Goal: Information Seeking & Learning: Learn about a topic

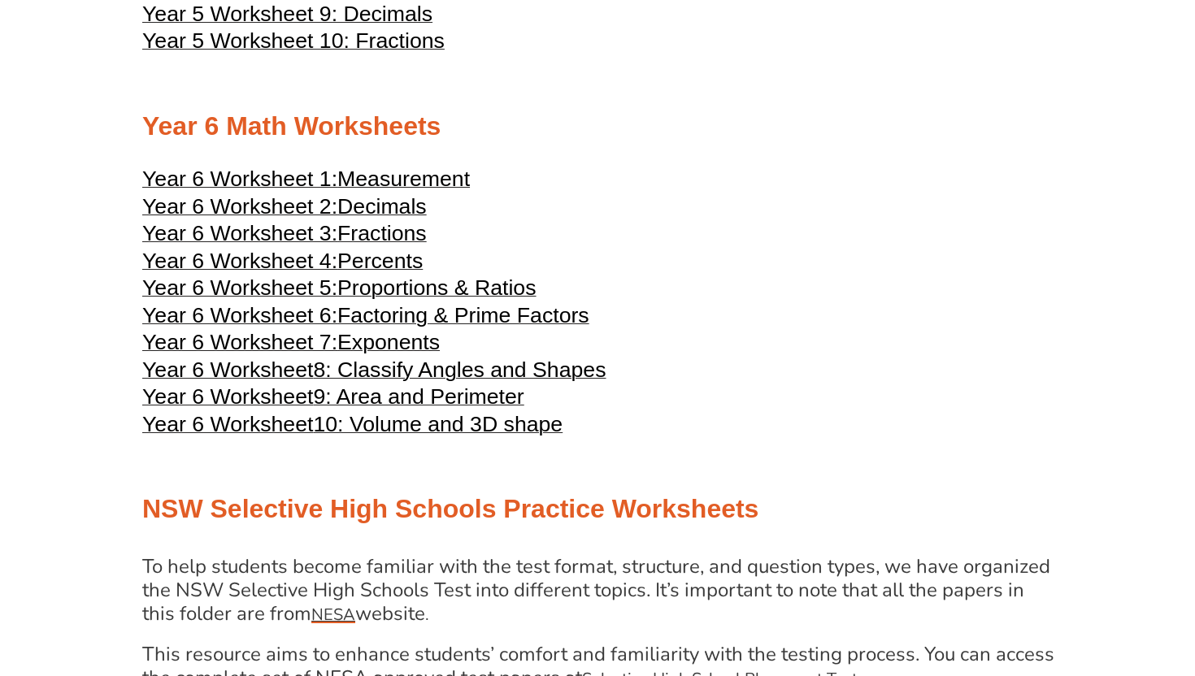
scroll to position [2775, 0]
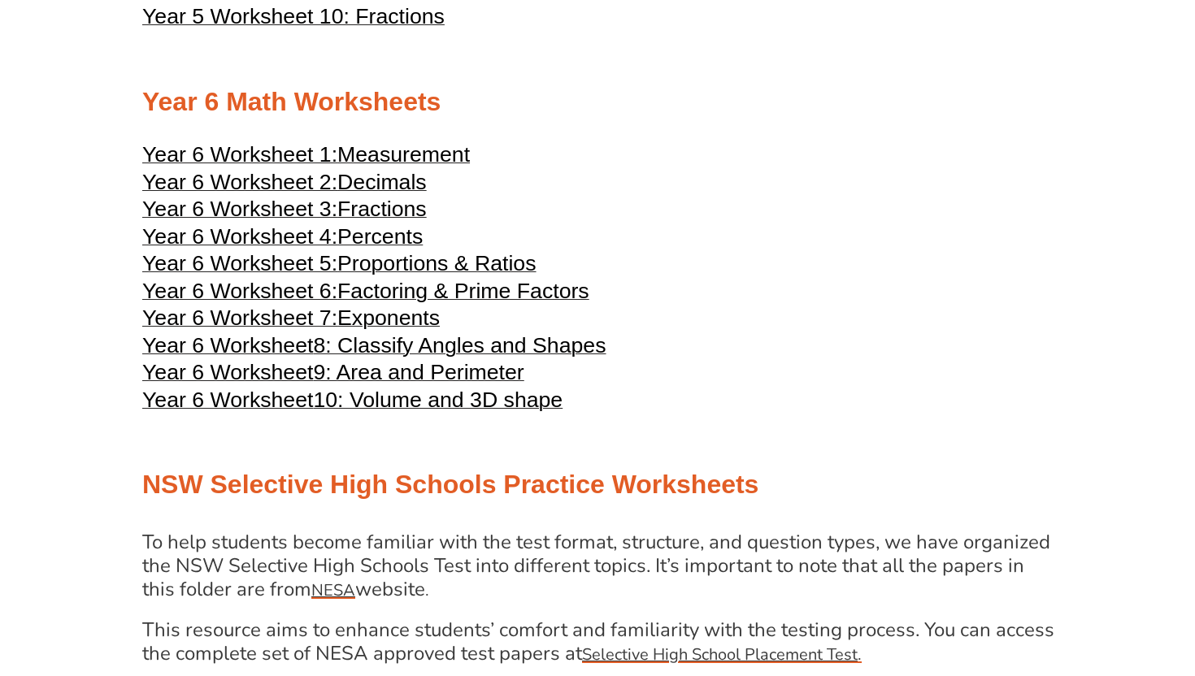
click at [344, 249] on span "Percents" at bounding box center [379, 236] width 85 height 24
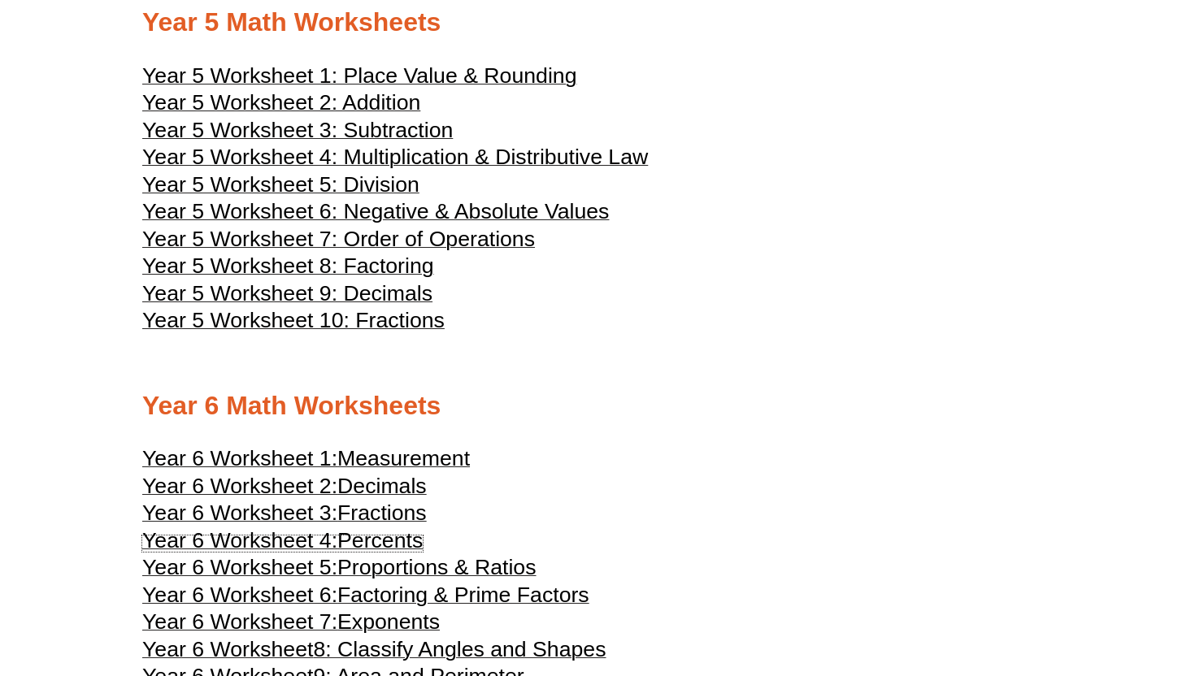
scroll to position [2470, 0]
click at [382, 115] on span "Year 5 Worksheet 2: Addition" at bounding box center [281, 103] width 278 height 24
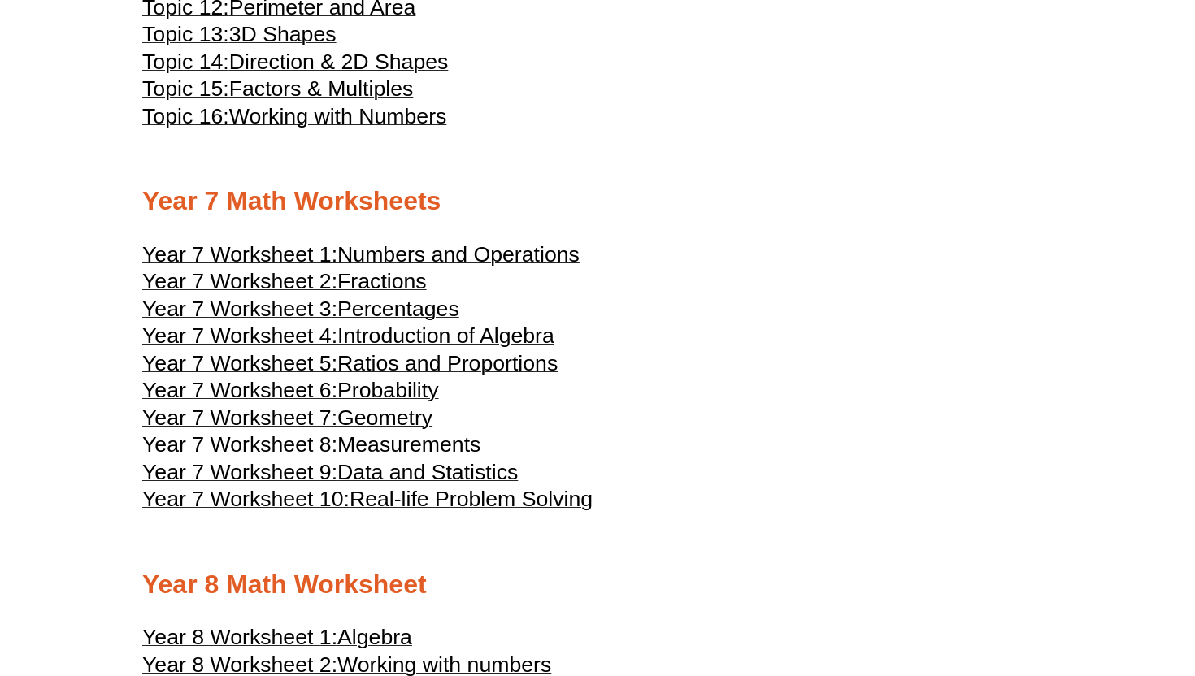
scroll to position [3794, 0]
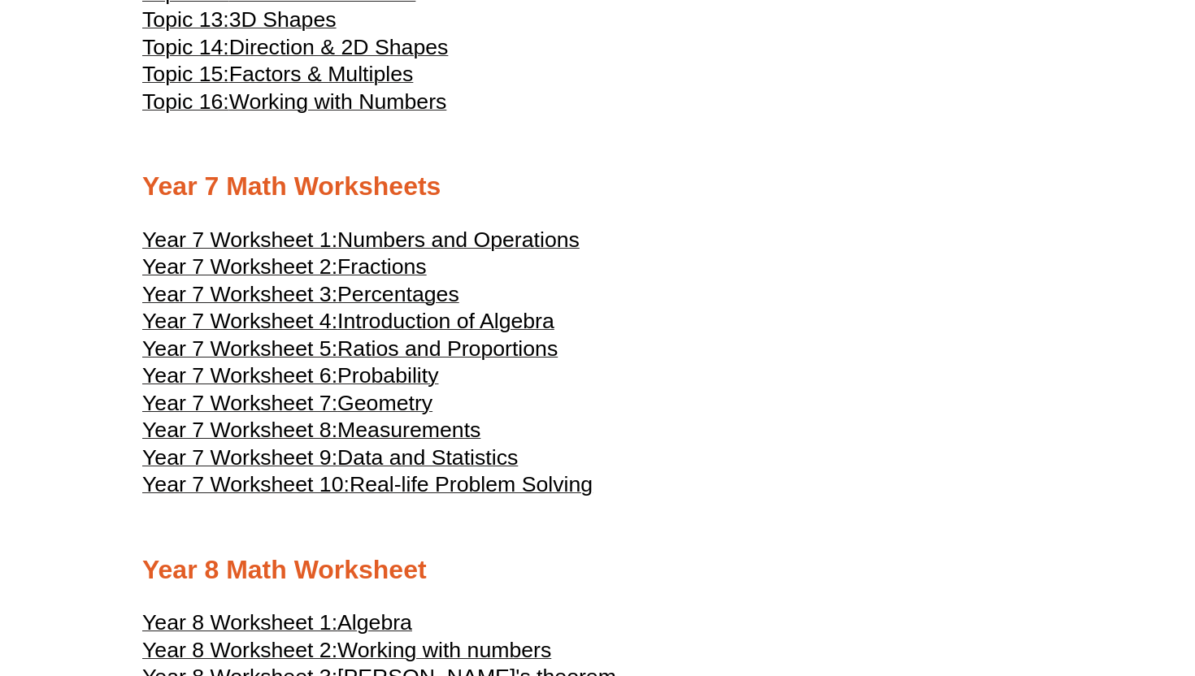
click at [457, 252] on span "Numbers and Operations" at bounding box center [458, 240] width 242 height 24
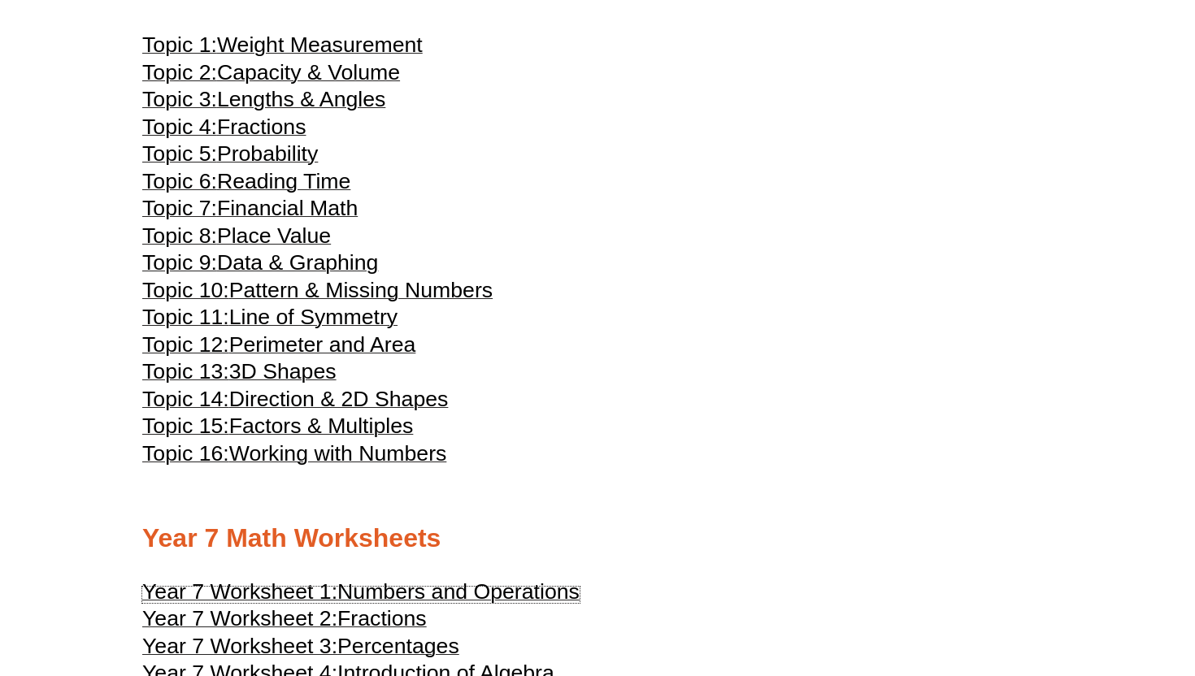
scroll to position [3438, 0]
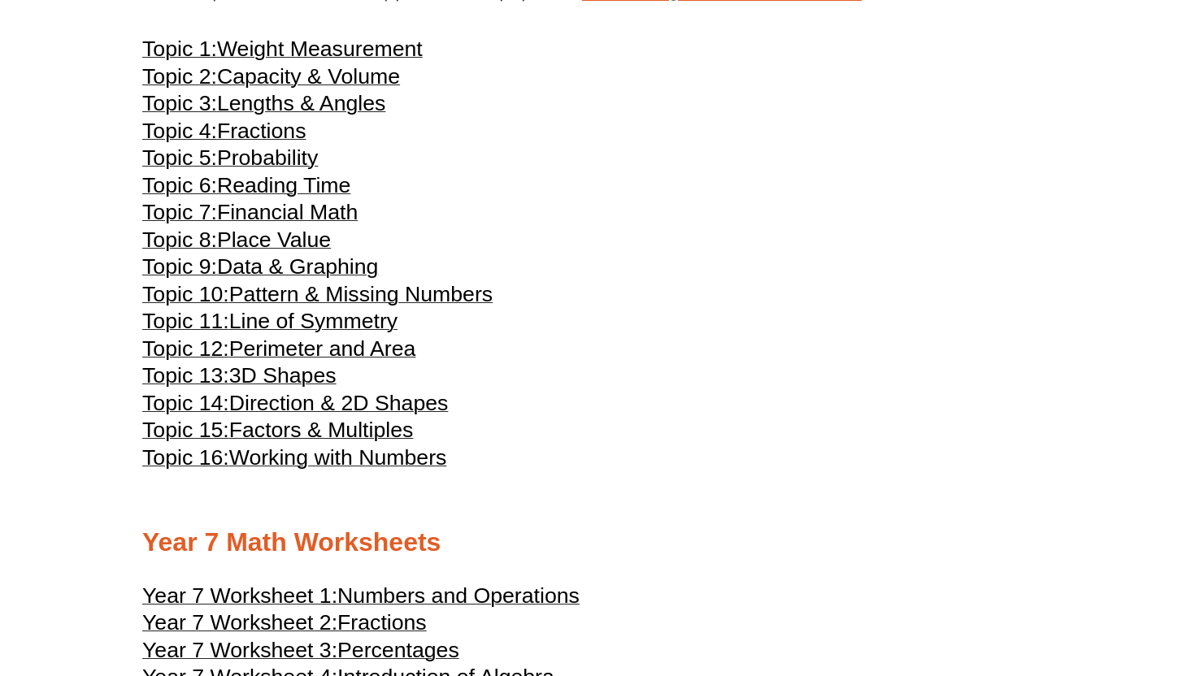
click at [316, 224] on span "Financial Math" at bounding box center [287, 212] width 141 height 24
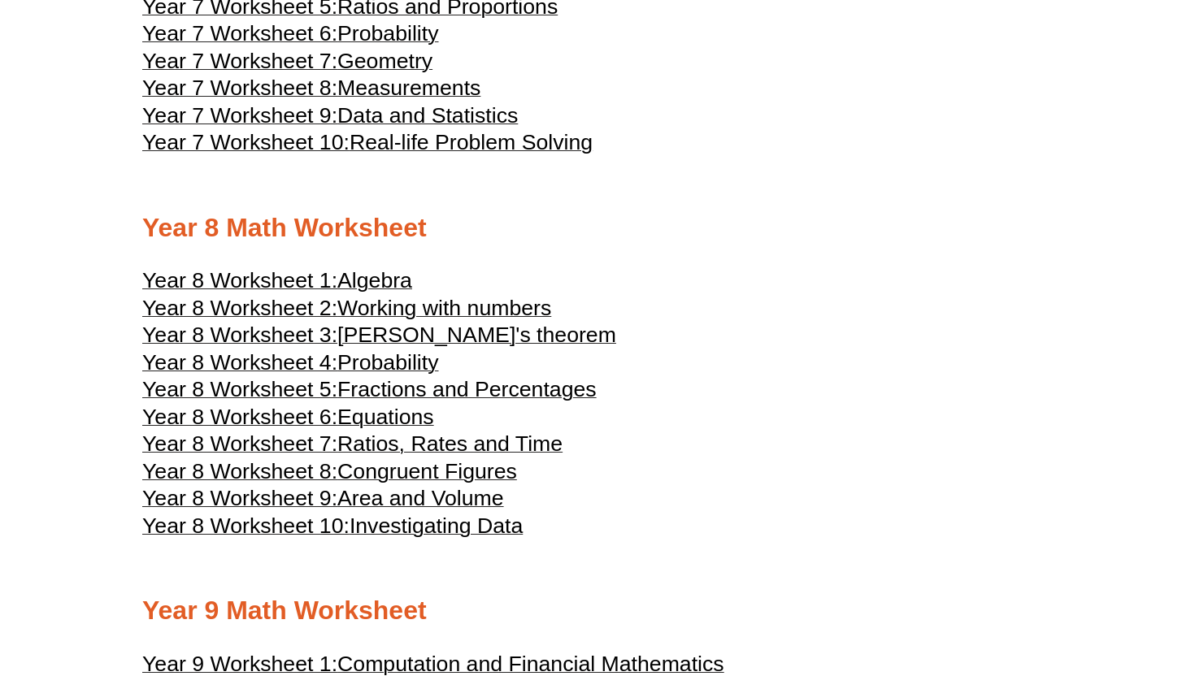
scroll to position [4160, 0]
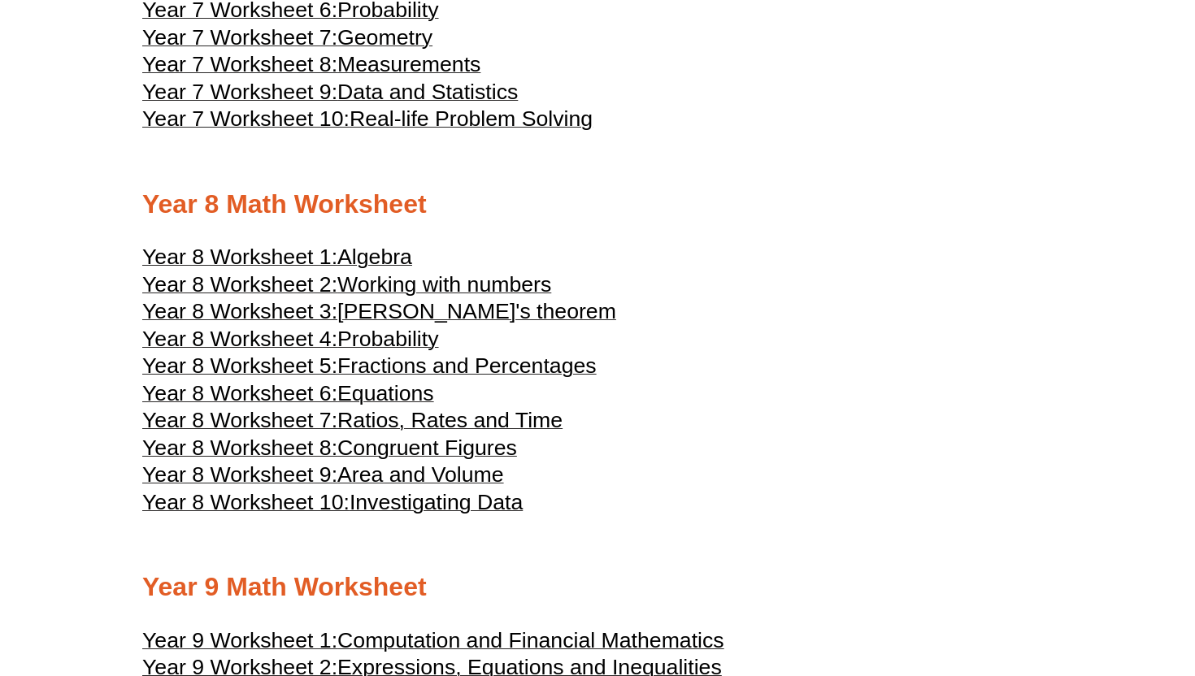
click at [424, 324] on span "[PERSON_NAME]'s theorem" at bounding box center [476, 311] width 279 height 24
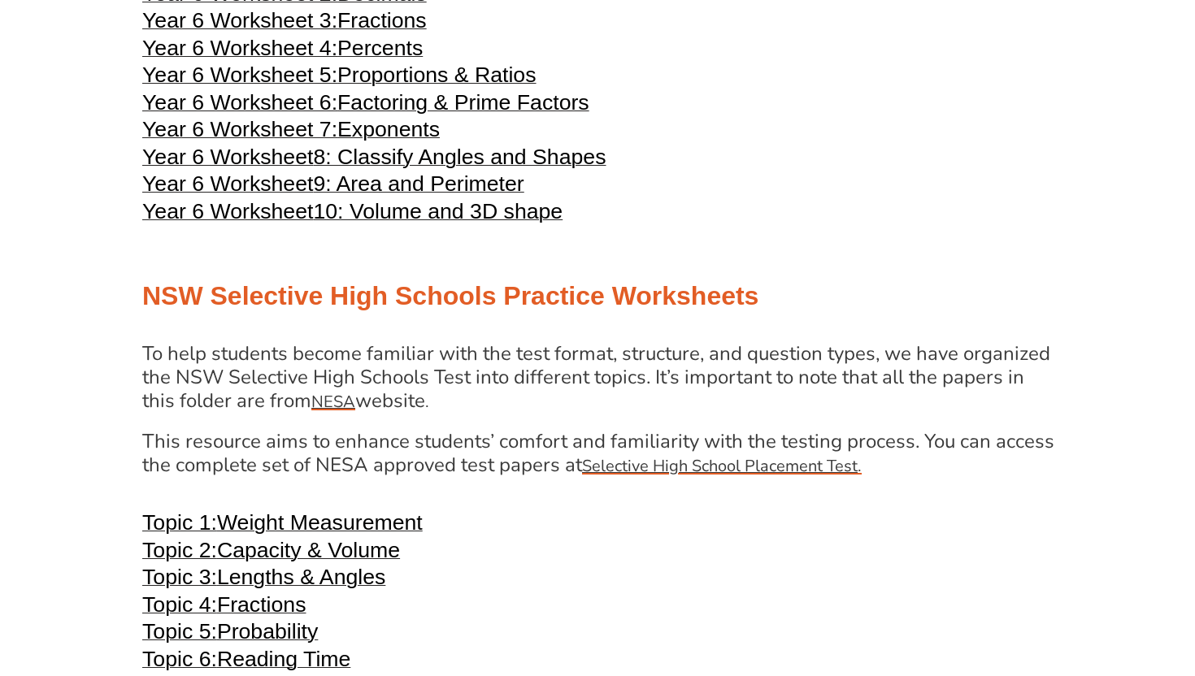
scroll to position [2966, 0]
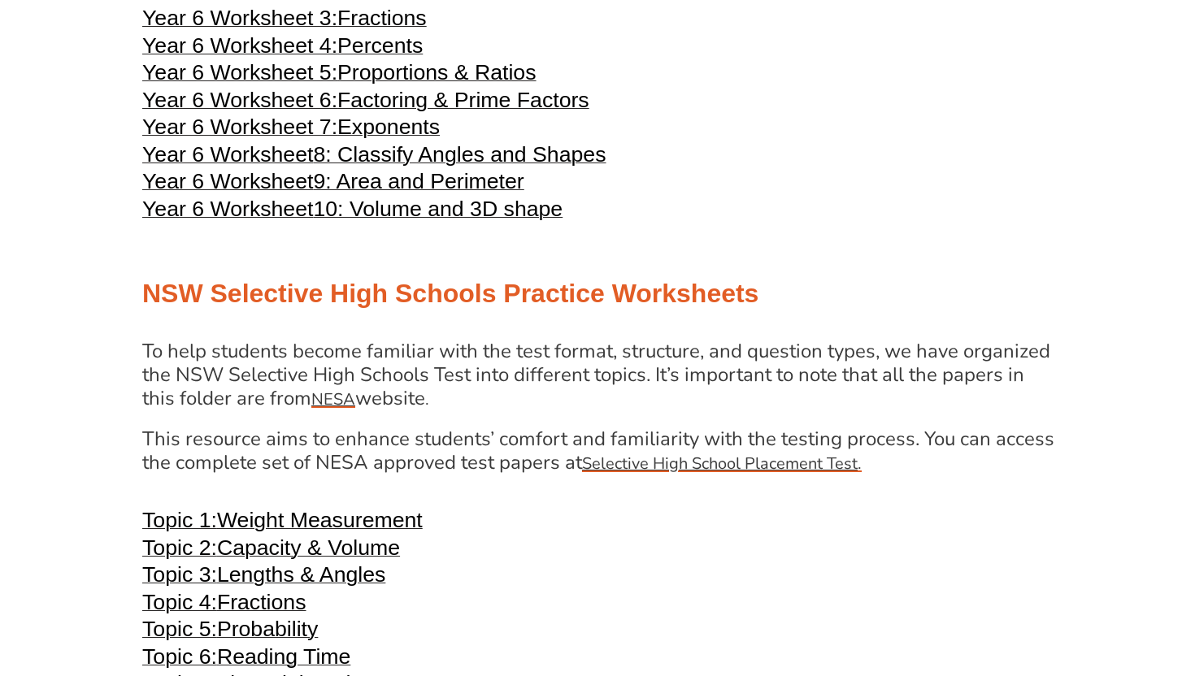
click at [426, 194] on span "9: Area and Perimeter" at bounding box center [418, 181] width 211 height 24
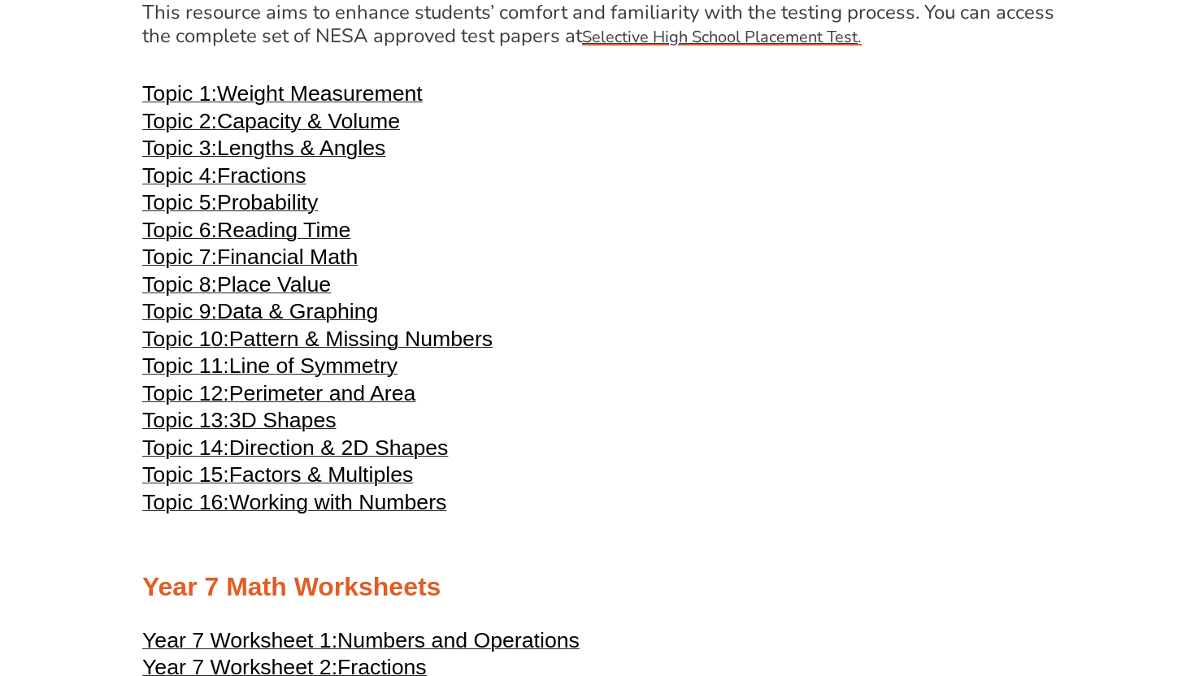
scroll to position [3414, 0]
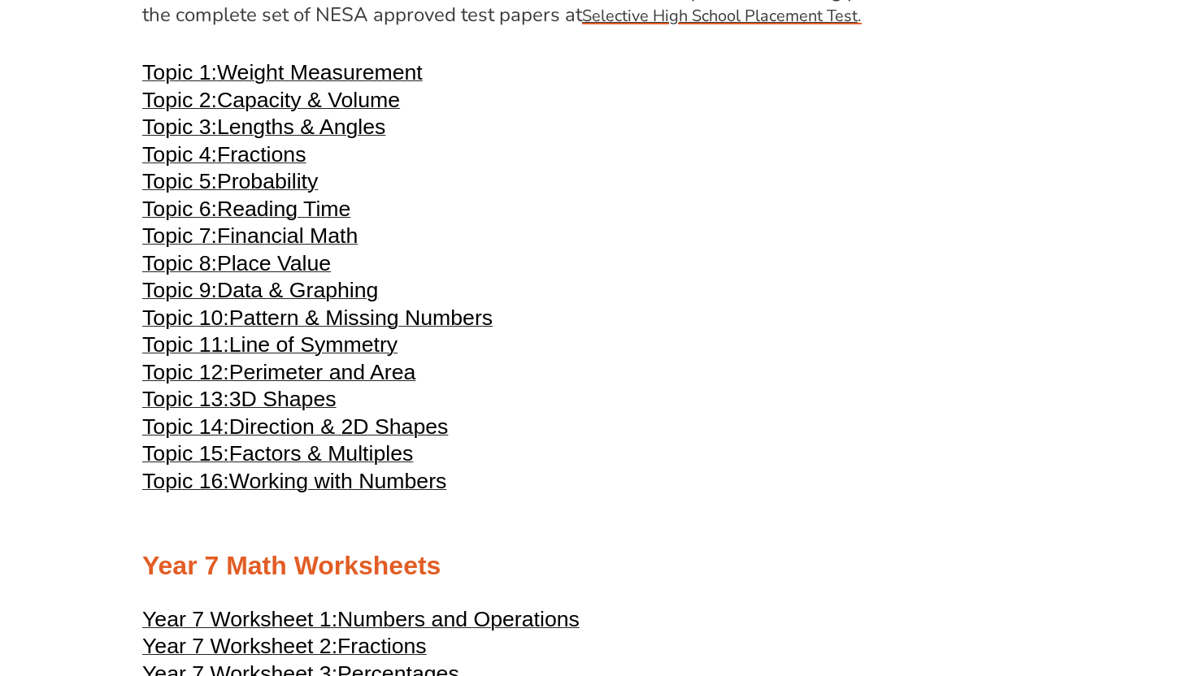
click at [397, 385] on span "Perimeter and Area" at bounding box center [322, 372] width 187 height 24
click at [356, 466] on span "Factors & Multiples" at bounding box center [321, 453] width 185 height 24
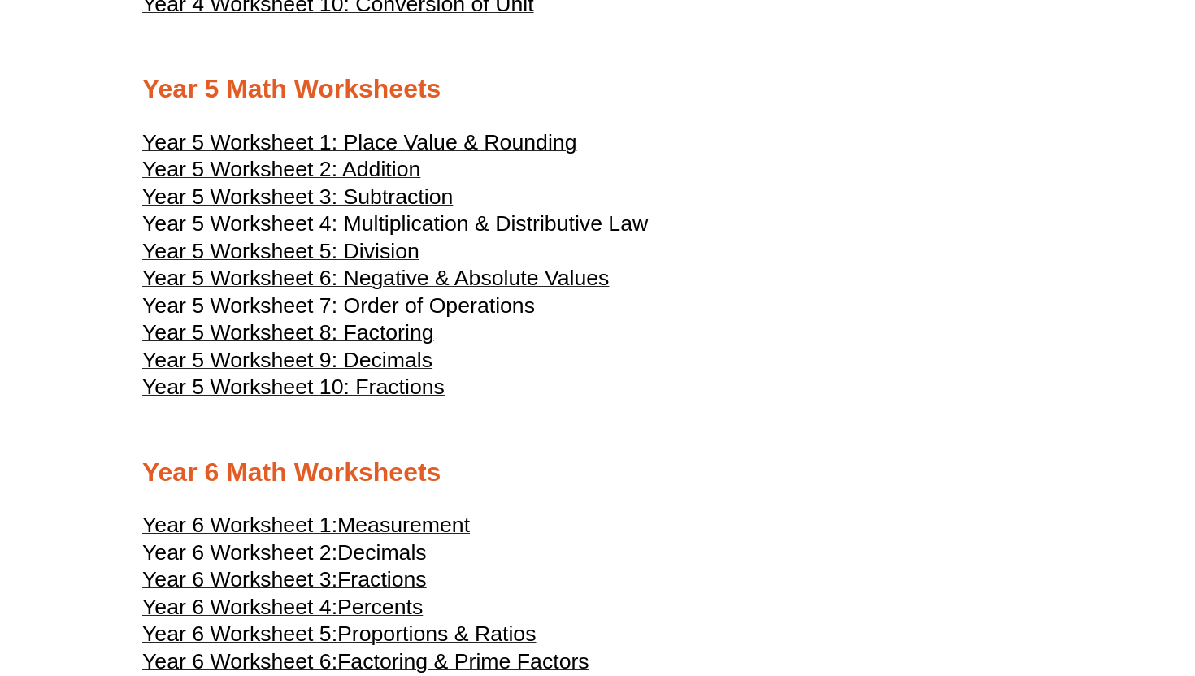
scroll to position [2403, 0]
click at [392, 264] on span "Year 5 Worksheet 5: Division" at bounding box center [280, 252] width 277 height 24
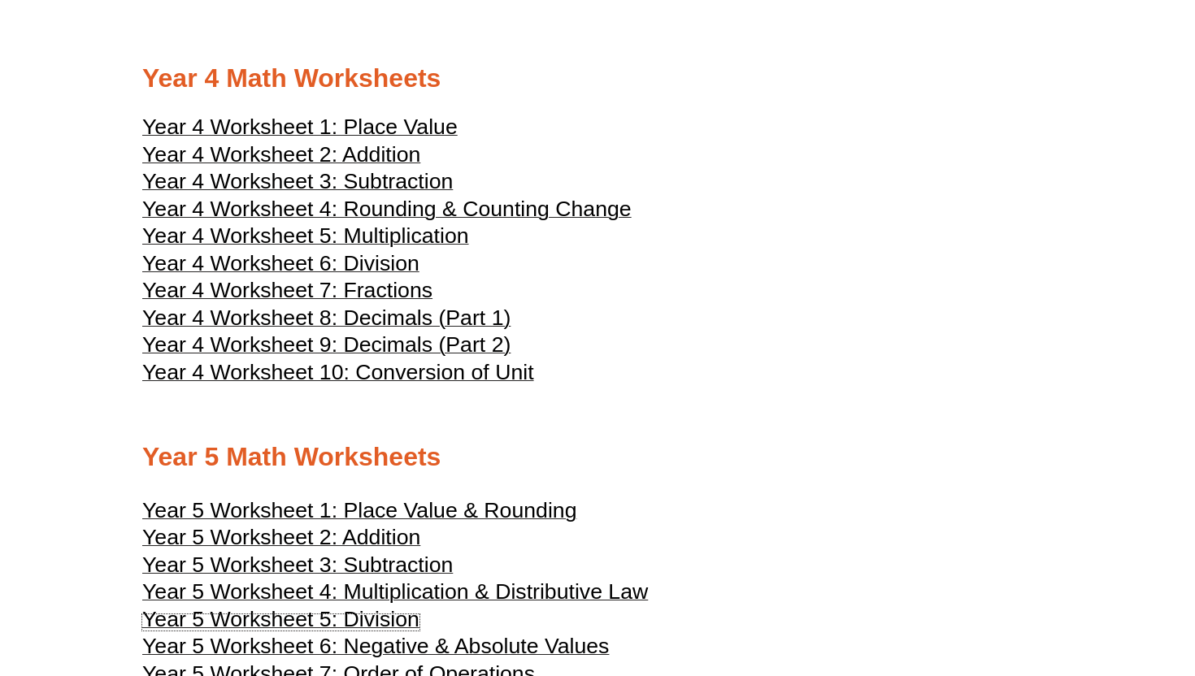
scroll to position [2023, 0]
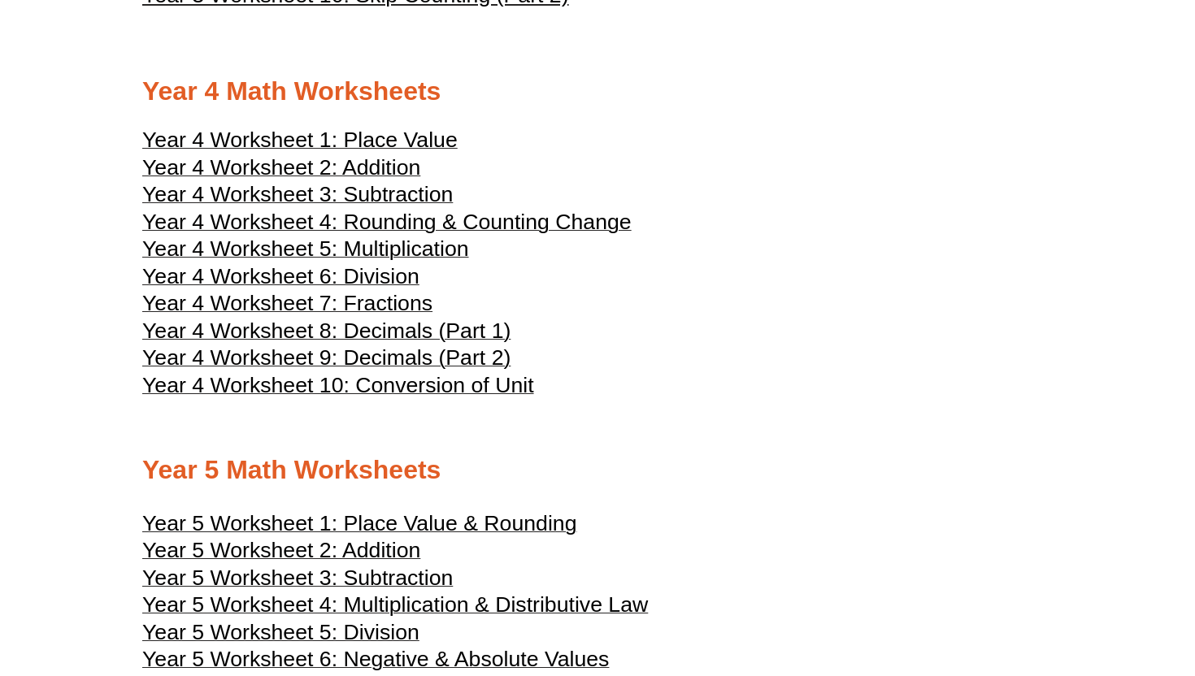
click at [374, 289] on span "Year 4 Worksheet 6: Division" at bounding box center [280, 276] width 277 height 24
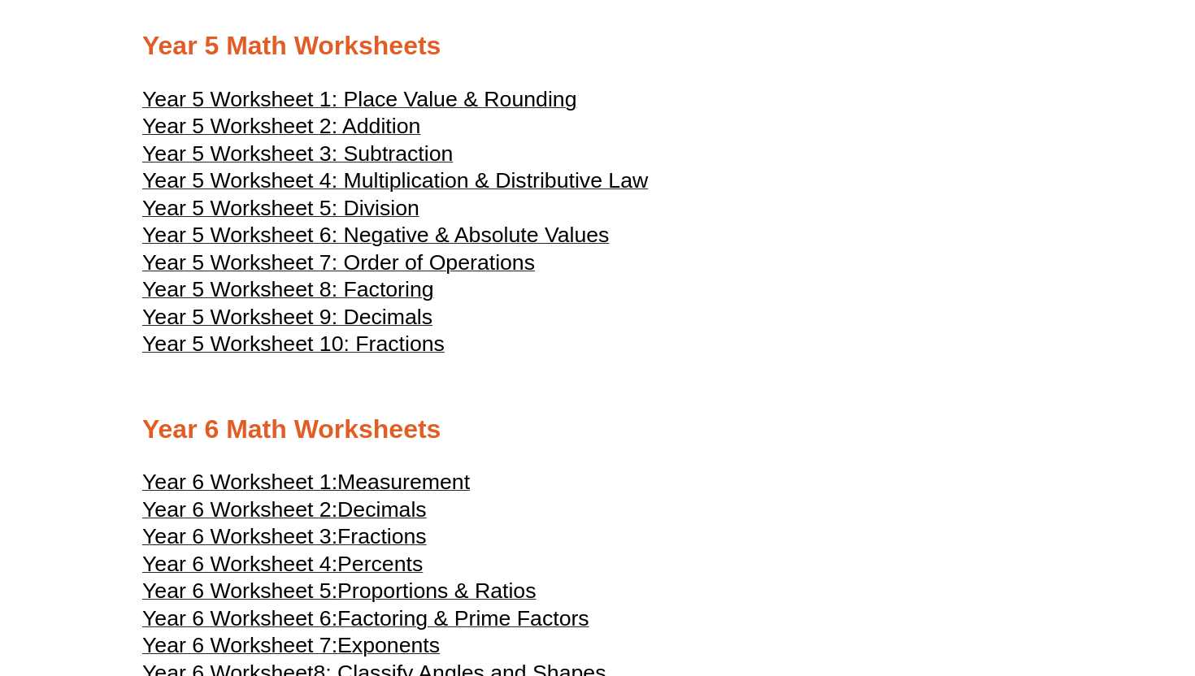
scroll to position [2450, 0]
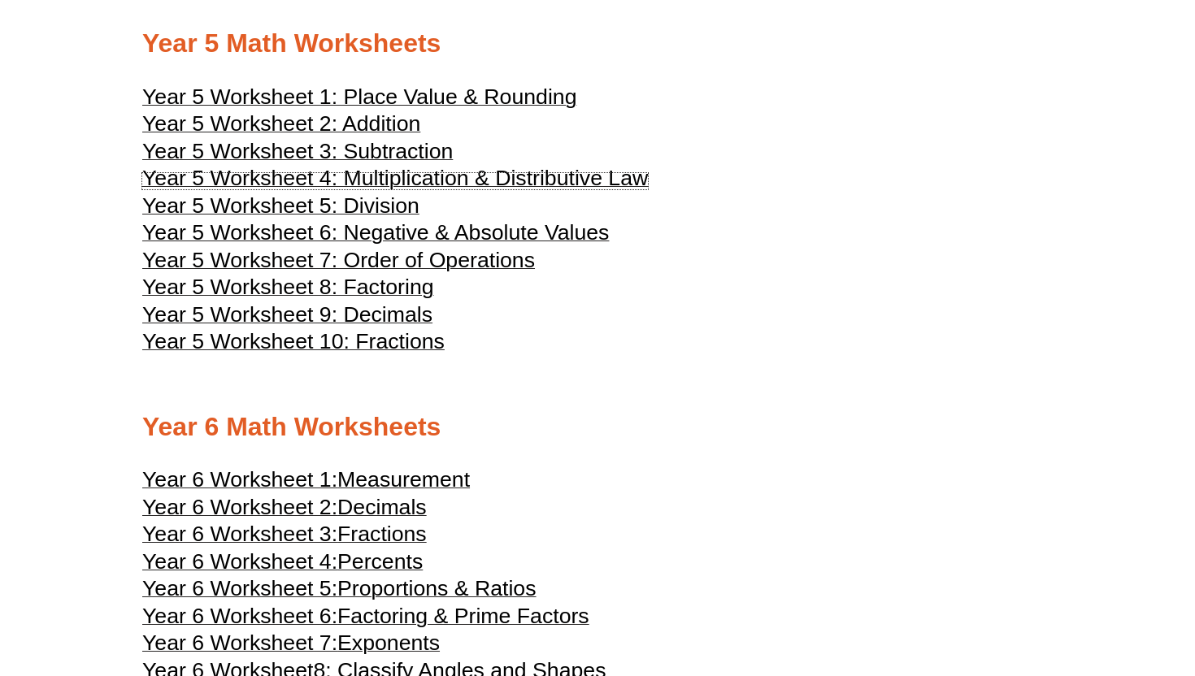
click at [425, 190] on span "Year 5 Worksheet 4: Multiplication & Distributive Law" at bounding box center [395, 178] width 506 height 24
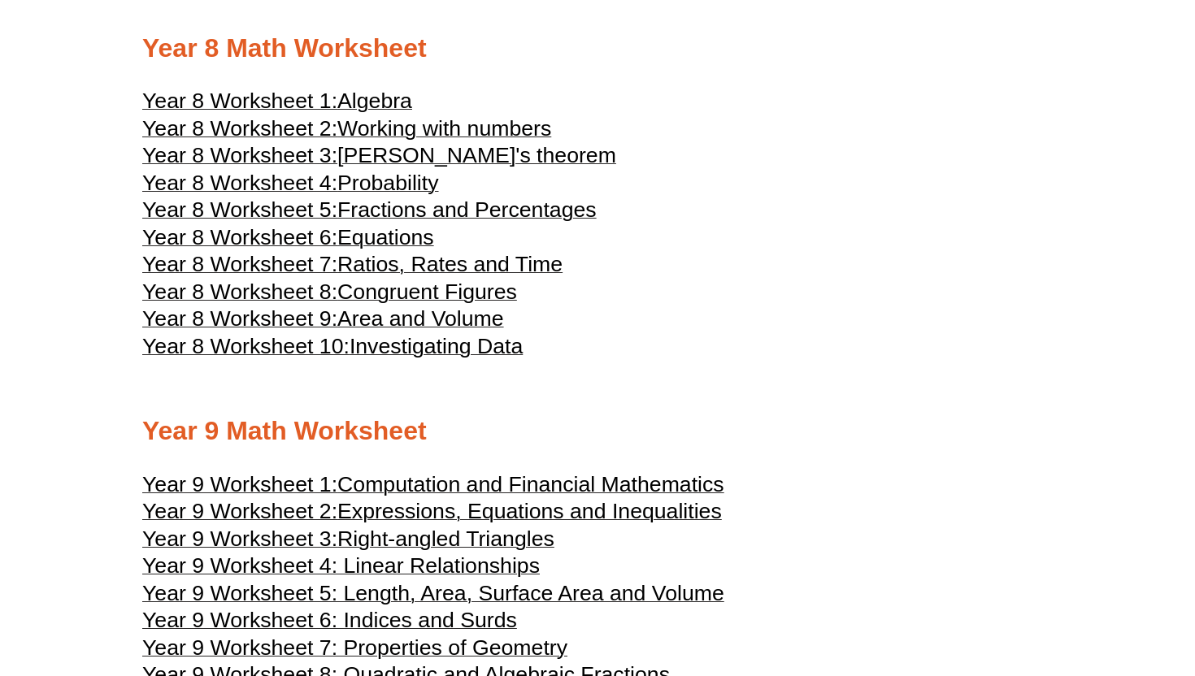
scroll to position [4323, 0]
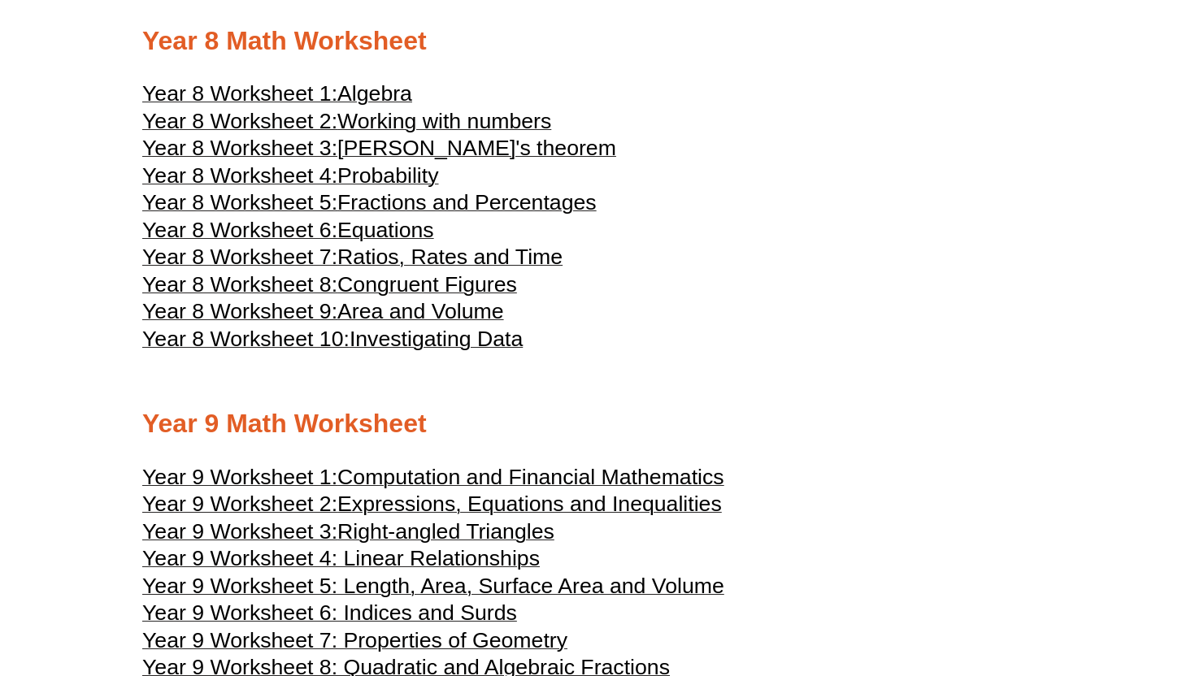
click at [408, 351] on span "Investigating Data" at bounding box center [436, 339] width 173 height 24
